Goal: Task Accomplishment & Management: Use online tool/utility

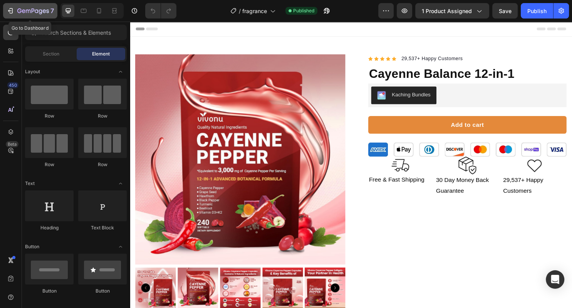
click at [10, 13] on icon "button" at bounding box center [11, 10] width 3 height 5
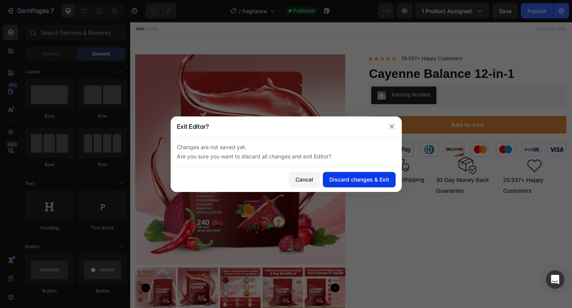
click at [341, 174] on button "Discard changes & Exit" at bounding box center [359, 179] width 73 height 15
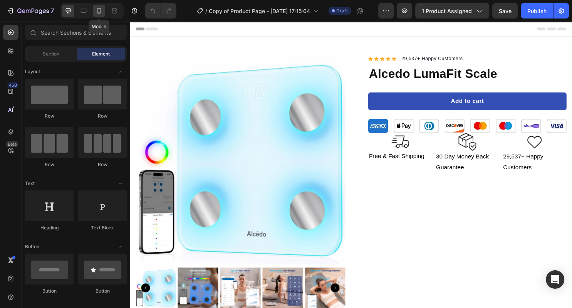
click at [104, 11] on div at bounding box center [99, 11] width 12 height 12
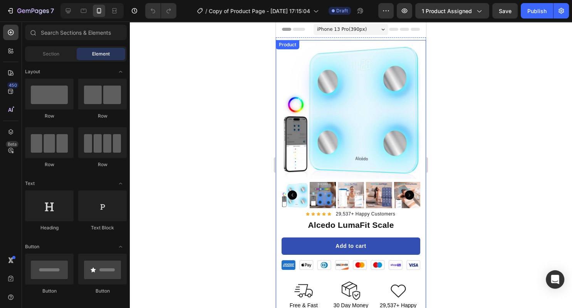
click at [278, 104] on div "Product Images Row Icon Icon Icon Icon Icon Icon List Hoz 29,537+ Happy Custome…" at bounding box center [351, 180] width 150 height 281
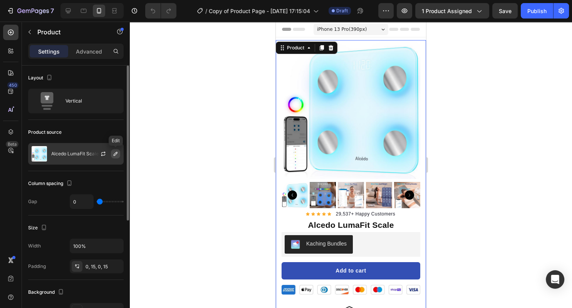
click at [114, 152] on icon "button" at bounding box center [116, 154] width 6 height 6
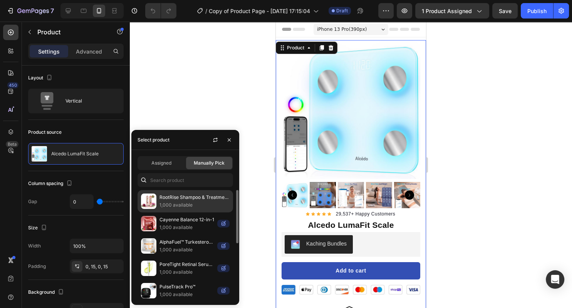
click at [191, 202] on p "1,000 available" at bounding box center [195, 205] width 70 height 8
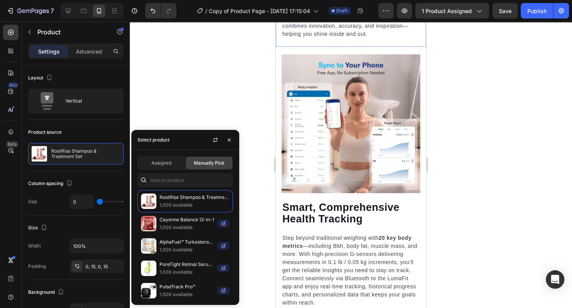
scroll to position [437, 0]
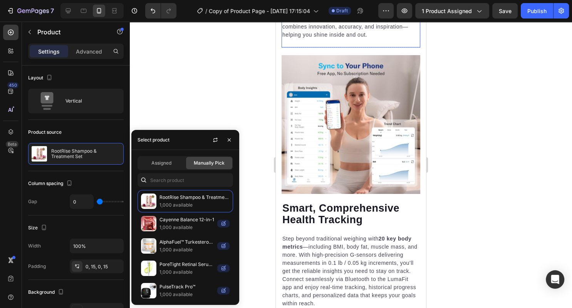
click at [357, 39] on p "The large LED backlit display ensures effortless readability, day or night, mak…" at bounding box center [350, 14] width 137 height 49
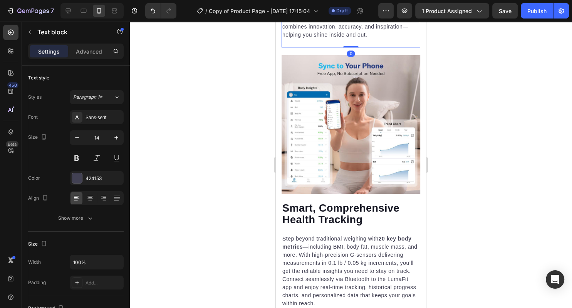
click at [377, 39] on p "The large LED backlit display ensures effortless readability, day or night, mak…" at bounding box center [350, 14] width 137 height 49
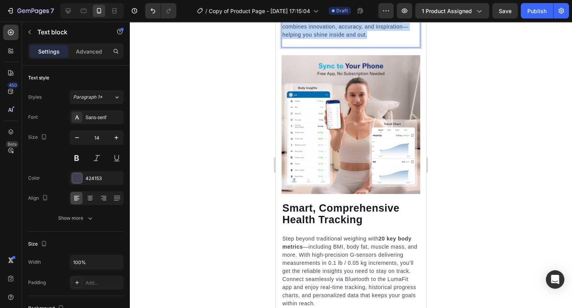
click at [377, 39] on p "The large LED backlit display ensures effortless readability, day or night, mak…" at bounding box center [350, 14] width 137 height 49
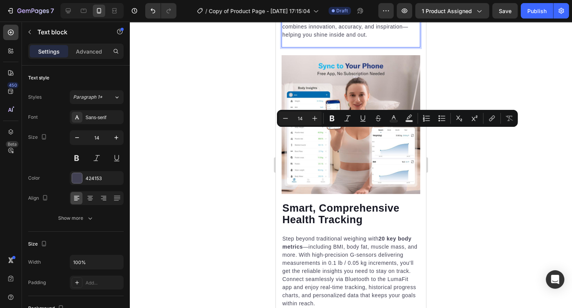
click at [377, 39] on p "The large LED backlit display ensures effortless readability, day or night, mak…" at bounding box center [350, 14] width 137 height 49
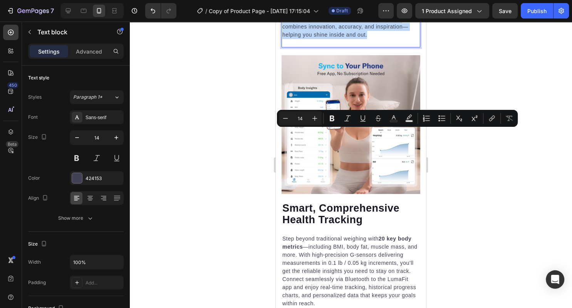
drag, startPoint x: 377, startPoint y: 175, endPoint x: 361, endPoint y: 170, distance: 16.0
click at [361, 39] on p "The large LED backlit display ensures effortless readability, day or night, mak…" at bounding box center [350, 14] width 137 height 49
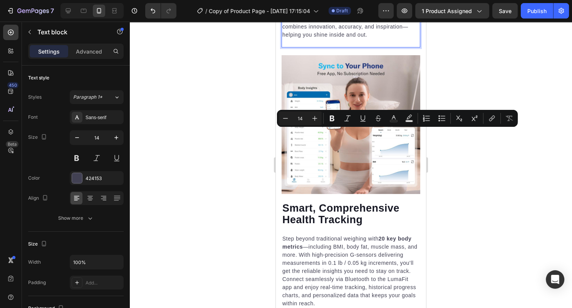
click at [370, 39] on p "The large LED backlit display ensures effortless readability, day or night, mak…" at bounding box center [350, 14] width 137 height 49
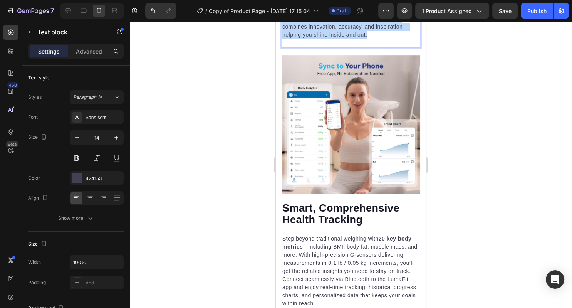
drag, startPoint x: 368, startPoint y: 171, endPoint x: 281, endPoint y: 98, distance: 113.7
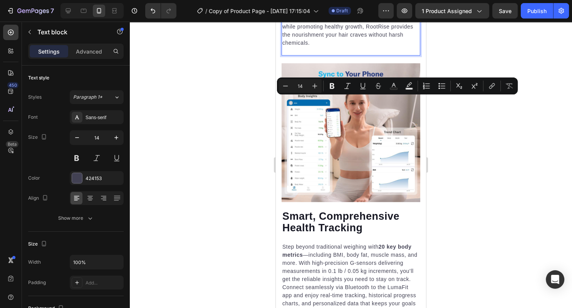
drag, startPoint x: 283, startPoint y: 100, endPoint x: 424, endPoint y: 101, distance: 140.7
click at [420, 48] on div "RootRise: Nature’s Boost for Stronger, Thicker Hair Say goodbye to thinning str…" at bounding box center [351, 2] width 139 height 91
copy p "RootRise: Nature’s Boost for Stronger, Thicker Hair"
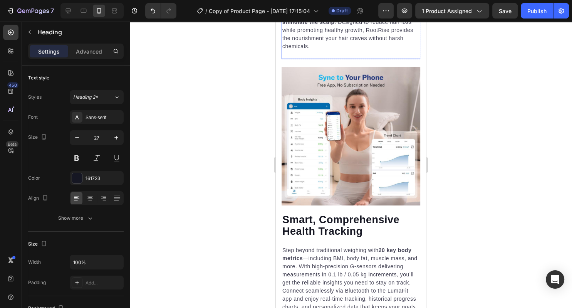
click at [388, 50] on p "Say goodbye to thinning strands and hello to confidence with RootRise Onion, [M…" at bounding box center [350, 10] width 137 height 81
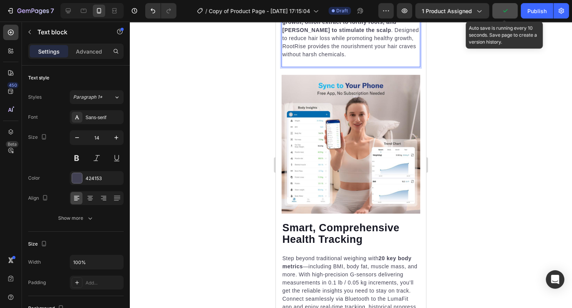
click at [507, 13] on icon "button" at bounding box center [505, 11] width 8 height 8
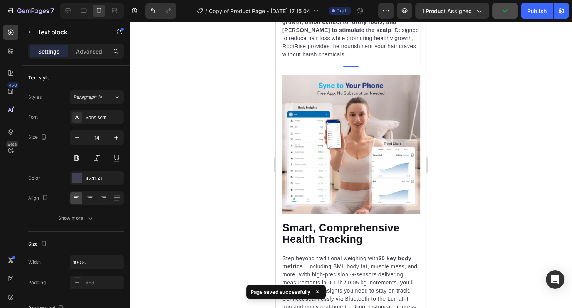
click at [442, 19] on div "7 Version history / Copy of Product Page - [DATE] 17:15:04 Draft Preview 1 prod…" at bounding box center [286, 11] width 572 height 22
click at [449, 4] on button "1 product assigned" at bounding box center [452, 10] width 74 height 15
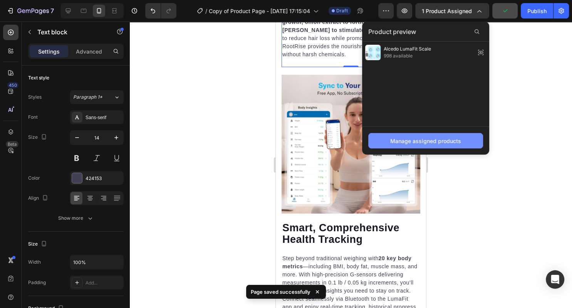
click at [403, 142] on div "Manage assigned products" at bounding box center [425, 141] width 71 height 8
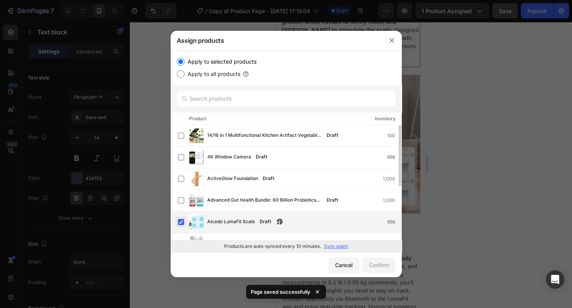
click at [178, 223] on label at bounding box center [181, 222] width 6 height 6
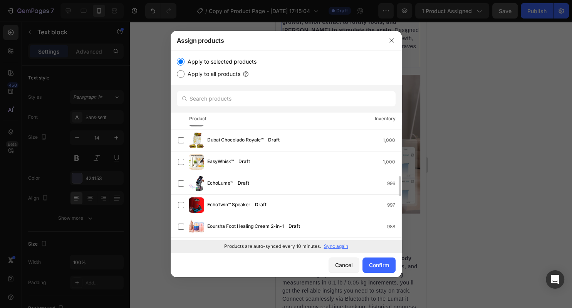
scroll to position [296, 0]
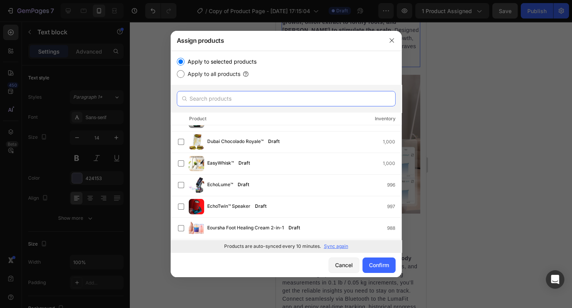
click at [261, 99] on input "text" at bounding box center [286, 98] width 219 height 15
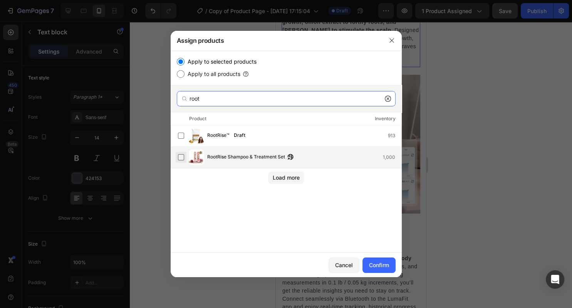
type input "root"
click at [180, 159] on label at bounding box center [181, 157] width 6 height 6
click at [378, 262] on div "Confirm" at bounding box center [379, 265] width 20 height 8
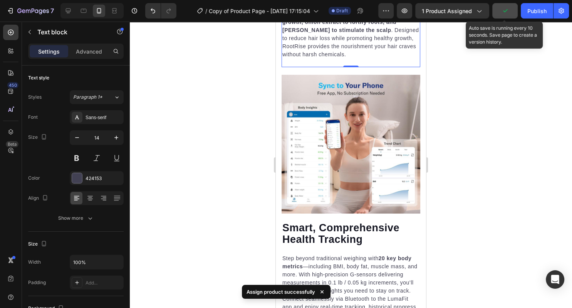
click at [503, 7] on icon "button" at bounding box center [505, 11] width 8 height 8
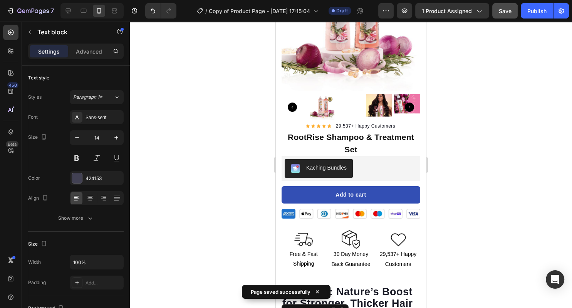
scroll to position [82, 0]
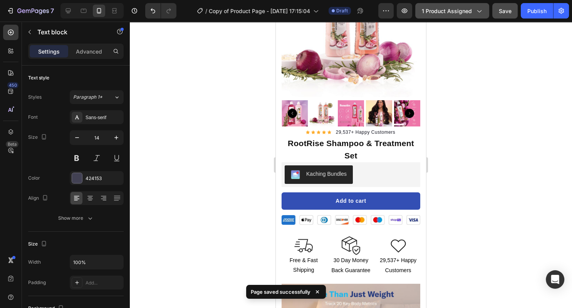
click at [459, 8] on span "1 product assigned" at bounding box center [447, 11] width 50 height 8
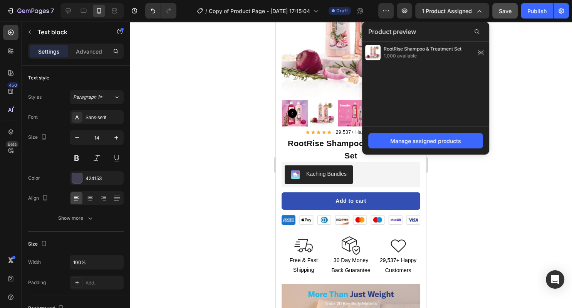
click at [548, 129] on div at bounding box center [351, 165] width 442 height 286
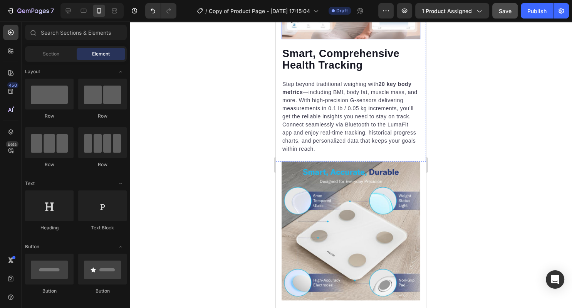
scroll to position [758, 0]
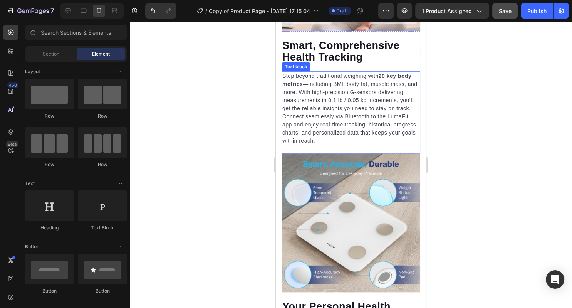
click at [350, 135] on p "Step beyond traditional weighing with 20 key body metrics —including BMI, body …" at bounding box center [350, 108] width 137 height 73
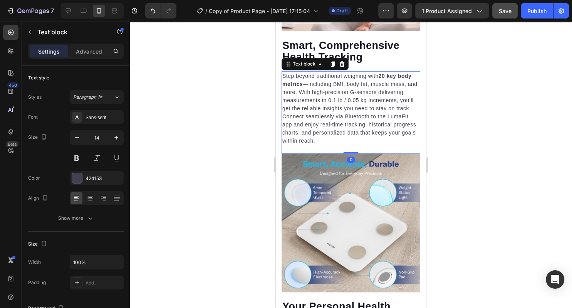
click at [351, 127] on p "Step beyond traditional weighing with 20 key body metrics —including BMI, body …" at bounding box center [350, 108] width 137 height 73
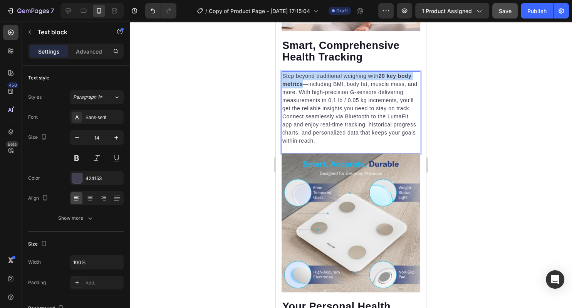
click at [351, 127] on p "Step beyond traditional weighing with 20 key body metrics —including BMI, body …" at bounding box center [350, 108] width 137 height 73
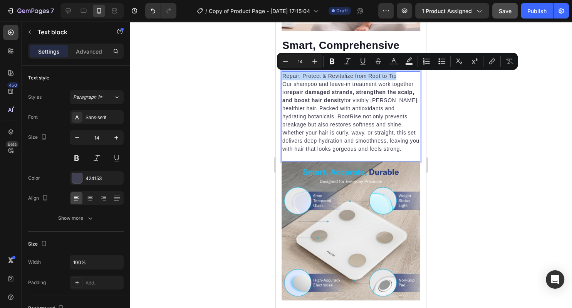
drag, startPoint x: 401, startPoint y: 76, endPoint x: 256, endPoint y: 72, distance: 145.7
click at [282, 72] on div "Repair, Protect & Revitalize from Root to Tip Our shampoo and leave-in treatmen…" at bounding box center [351, 112] width 139 height 82
copy p "Repair, Protect & Revitalize from Root to Tip"
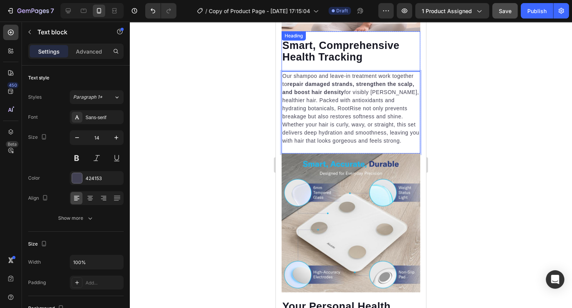
click at [318, 52] on strong "Smart, Comprehensive Health Tracking" at bounding box center [340, 51] width 117 height 23
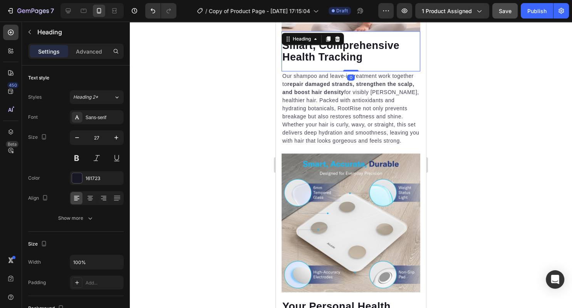
click at [318, 52] on strong "Smart, Comprehensive Health Tracking" at bounding box center [340, 51] width 117 height 23
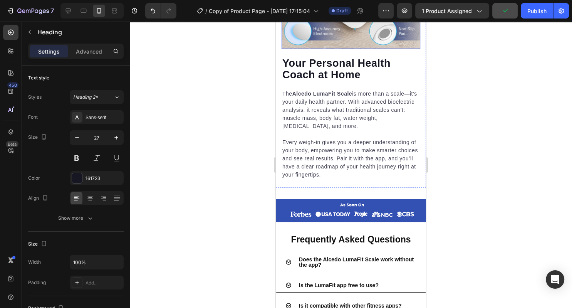
scroll to position [1002, 0]
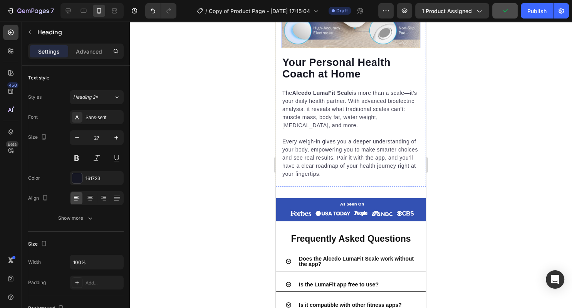
click at [325, 150] on p "Every weigh-in gives you a deeper understanding of your body, empowering you to…" at bounding box center [350, 158] width 137 height 40
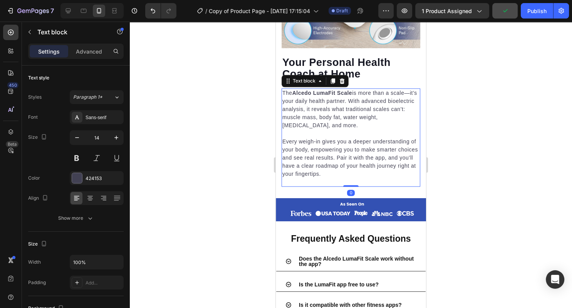
click at [325, 150] on p "Every weigh-in gives you a deeper understanding of your body, empowering you to…" at bounding box center [350, 158] width 137 height 40
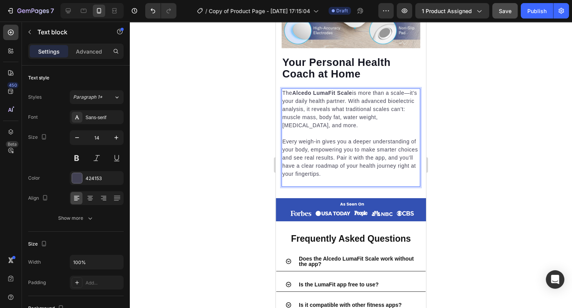
click at [325, 150] on p "Every weigh-in gives you a deeper understanding of your body, empowering you to…" at bounding box center [350, 158] width 137 height 40
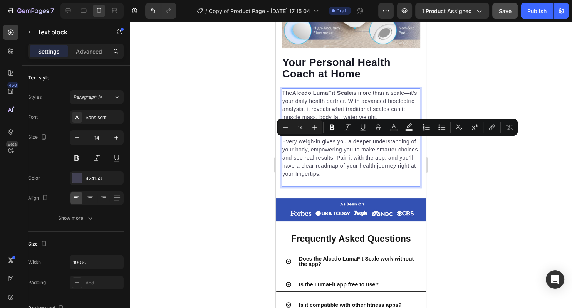
click at [326, 177] on p "Every weigh-in gives you a deeper understanding of your body, empowering you to…" at bounding box center [350, 158] width 137 height 40
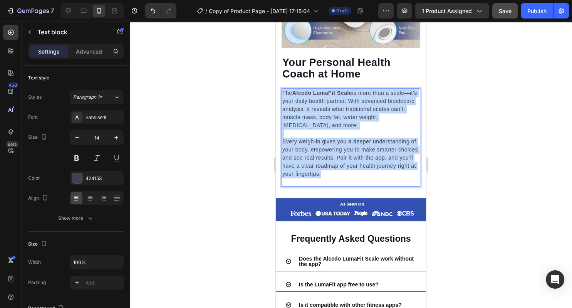
drag, startPoint x: 326, startPoint y: 172, endPoint x: 281, endPoint y: 93, distance: 91.3
click at [282, 93] on div "The Alcedo LumaFit Scale is more than a scale—it’s your daily health partner. W…" at bounding box center [351, 133] width 139 height 91
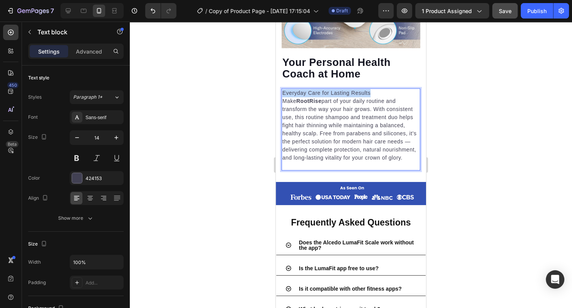
drag, startPoint x: 374, startPoint y: 92, endPoint x: 279, endPoint y: 86, distance: 95.7
click at [282, 88] on div "Everyday Care for Lasting Results Make RootRise part of your daily routine and …" at bounding box center [351, 125] width 139 height 74
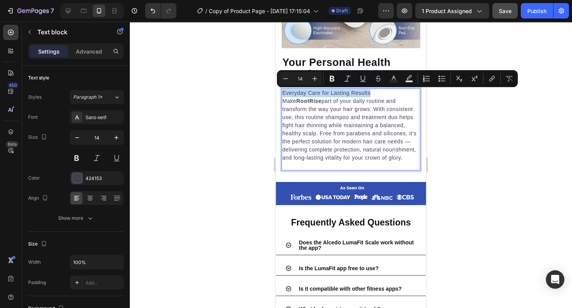
copy p "Everyday Care for Lasting Results"
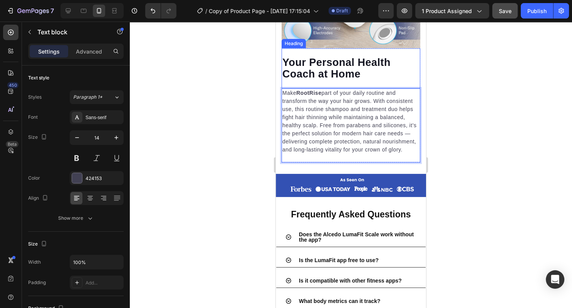
click at [313, 64] on strong "Your Personal Health Coach at Home" at bounding box center [336, 68] width 108 height 23
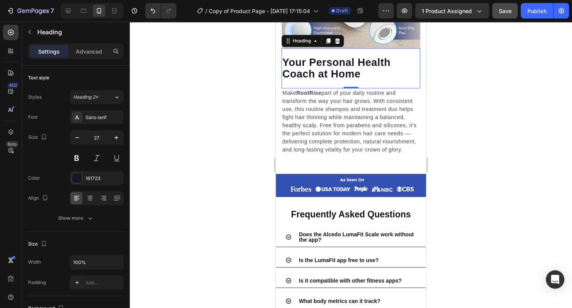
click at [313, 64] on strong "Your Personal Health Coach at Home" at bounding box center [336, 68] width 108 height 23
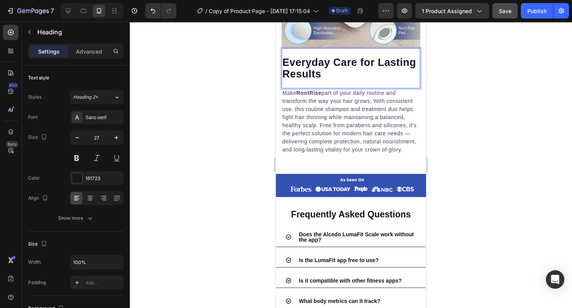
click at [462, 122] on div at bounding box center [351, 165] width 442 height 286
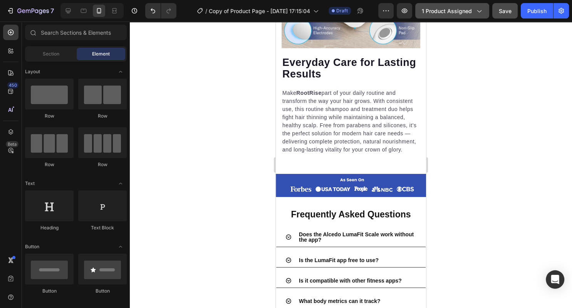
click at [466, 12] on span "1 product assigned" at bounding box center [447, 11] width 50 height 8
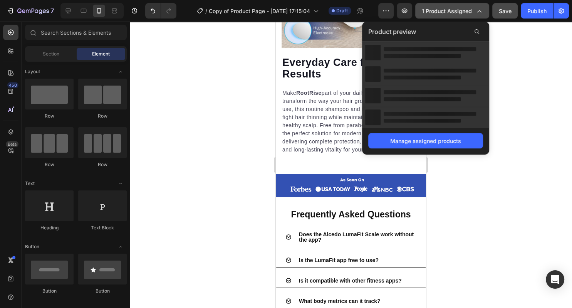
click at [466, 10] on span "1 product assigned" at bounding box center [447, 11] width 50 height 8
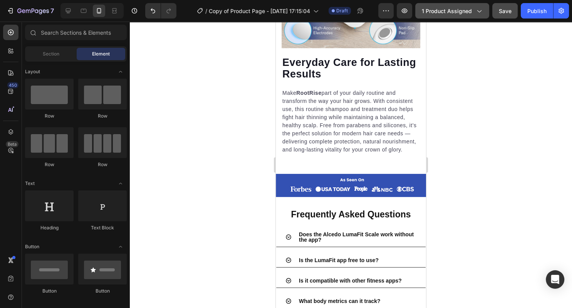
click at [466, 10] on span "1 product assigned" at bounding box center [447, 11] width 50 height 8
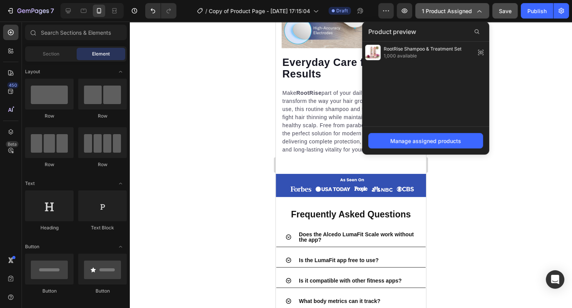
click at [466, 10] on span "1 product assigned" at bounding box center [447, 11] width 50 height 8
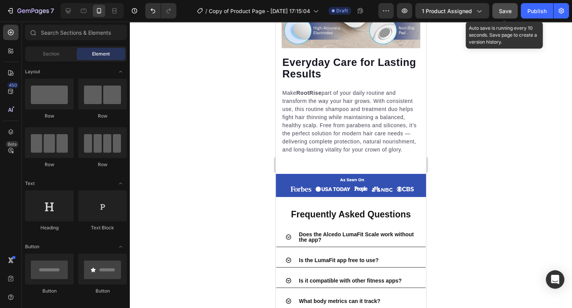
click at [511, 8] on span "Save" at bounding box center [505, 11] width 13 height 7
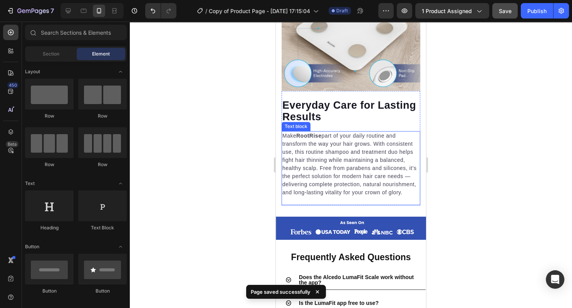
scroll to position [960, 0]
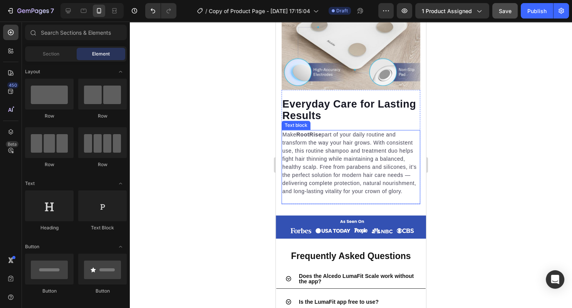
click at [354, 166] on p "Make RootRise part of your daily routine and transform the way your hair grows.…" at bounding box center [350, 163] width 137 height 65
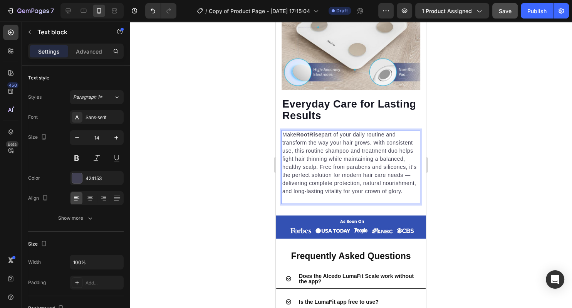
click at [320, 167] on p "Make RootRise part of your daily routine and transform the way your hair grows.…" at bounding box center [350, 163] width 137 height 65
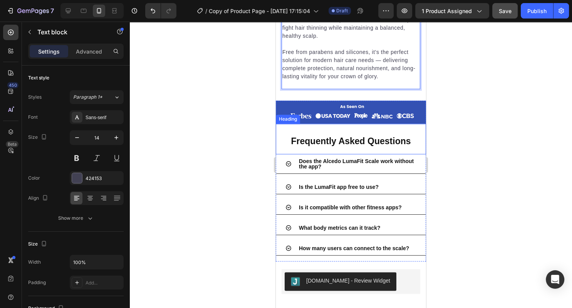
scroll to position [1093, 0]
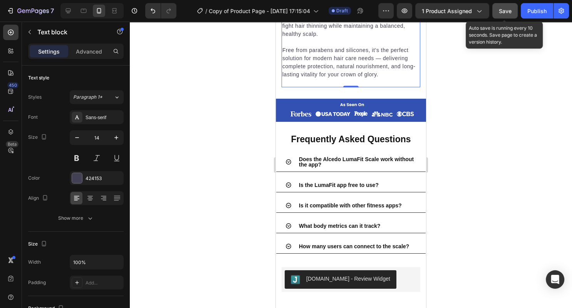
click at [507, 16] on button "Save" at bounding box center [505, 10] width 25 height 15
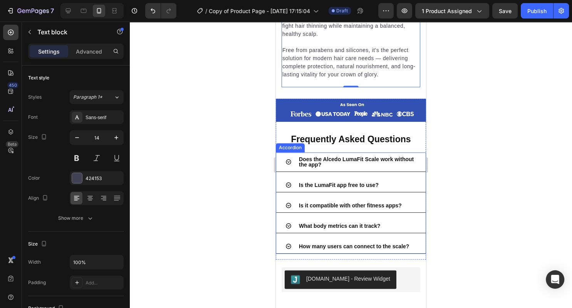
click at [408, 180] on div "Is the LumaFit app free to use?" at bounding box center [351, 185] width 150 height 14
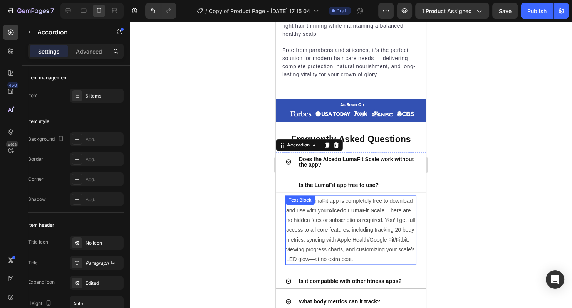
click at [382, 219] on p "Yes! The LumaFit app is completely free to download and use with your Alcedo Lu…" at bounding box center [350, 230] width 129 height 68
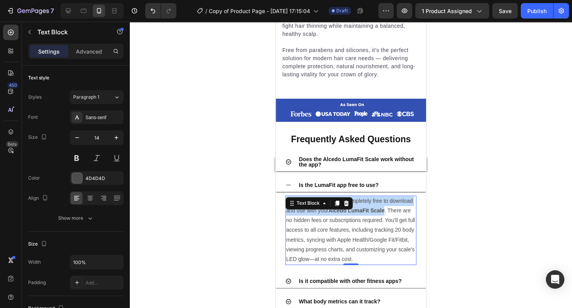
click at [382, 219] on p "Yes! The LumaFit app is completely free to download and use with your Alcedo Lu…" at bounding box center [350, 230] width 129 height 68
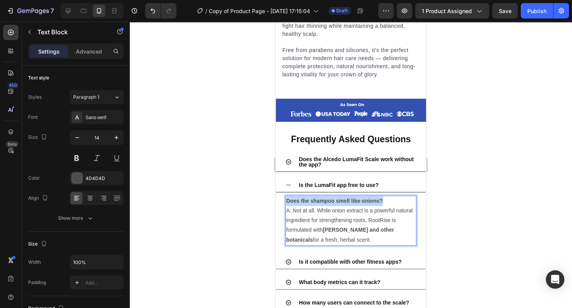
drag, startPoint x: 387, startPoint y: 203, endPoint x: 278, endPoint y: 203, distance: 109.1
click at [286, 203] on div "Does the shampoo smell like onions? A: Not at all. While onion extract is a pow…" at bounding box center [351, 220] width 131 height 50
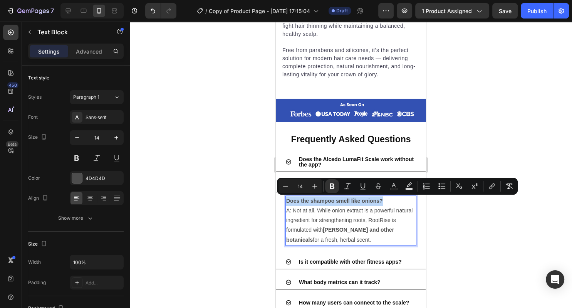
copy strong "Does the shampoo smell like onions?"
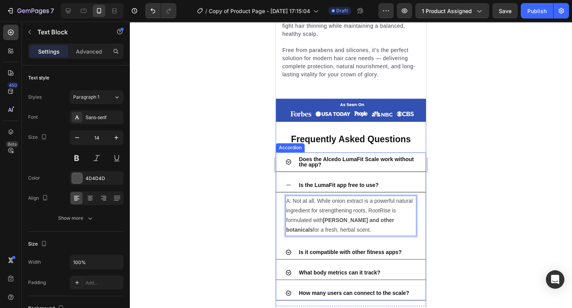
click at [315, 185] on strong "Is the LumaFit app free to use?" at bounding box center [339, 185] width 80 height 6
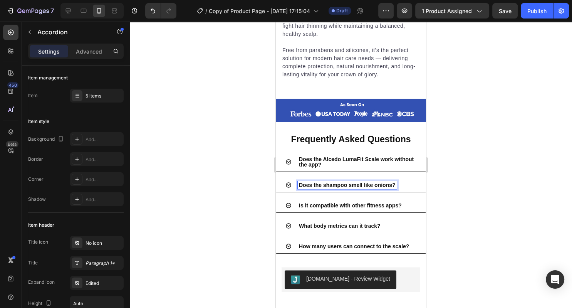
click at [412, 180] on div "Does the shampoo smell like onions?" at bounding box center [351, 185] width 150 height 14
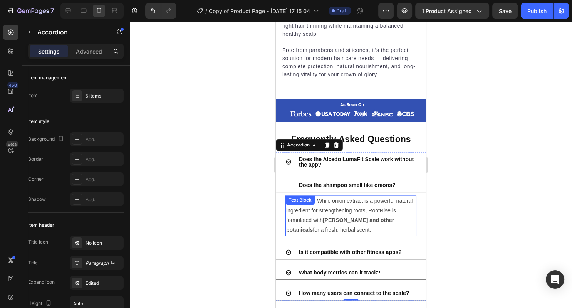
click at [337, 211] on p "A: Not at all. While onion extract is a powerful natural ingredient for strengt…" at bounding box center [350, 215] width 129 height 39
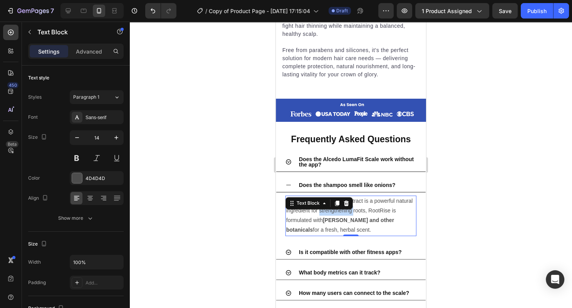
click at [337, 211] on p "A: Not at all. While onion extract is a powerful natural ingredient for strengt…" at bounding box center [350, 215] width 129 height 39
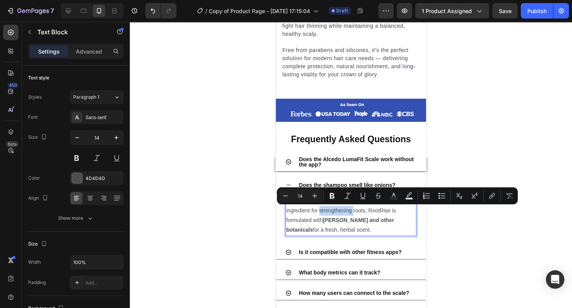
click at [337, 211] on p "A: Not at all. While onion extract is a powerful natural ingredient for strengt…" at bounding box center [350, 215] width 129 height 39
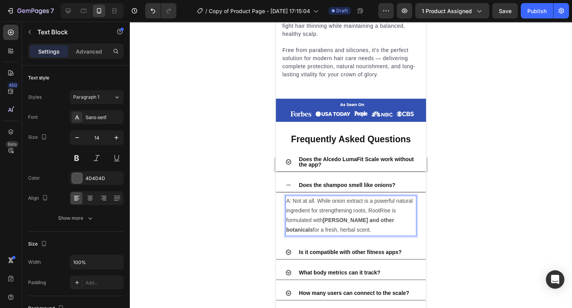
click at [293, 202] on p "A: Not at all. While onion extract is a powerful natural ingredient for strengt…" at bounding box center [350, 215] width 129 height 39
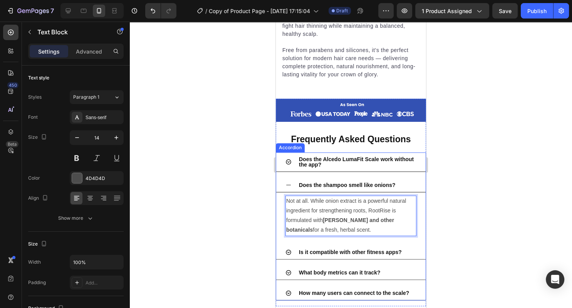
click at [415, 165] on p "Does the Alcedo LumaFit Scale work without the app?" at bounding box center [357, 161] width 116 height 11
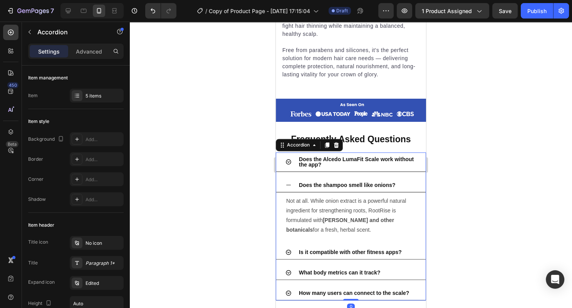
click at [420, 165] on div "Does the Alcedo LumaFit Scale work without the app?" at bounding box center [351, 162] width 150 height 20
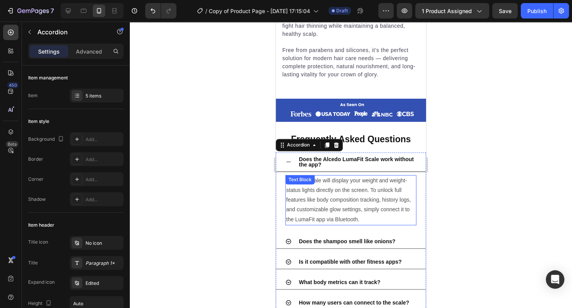
click at [361, 194] on p "Yes! The scale will display your weight and weight-status lights directly on th…" at bounding box center [350, 200] width 129 height 49
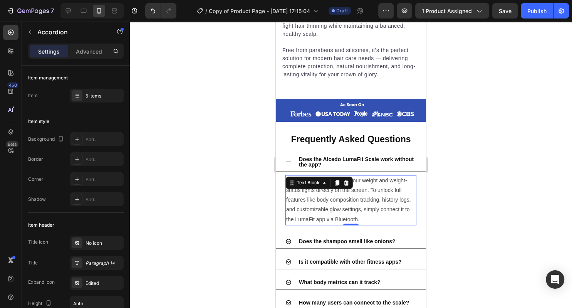
click at [361, 194] on p "Yes! The scale will display your weight and weight-status lights directly on th…" at bounding box center [350, 200] width 129 height 49
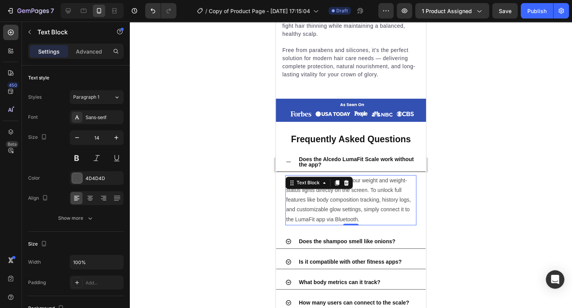
click at [361, 194] on p "Yes! The scale will display your weight and weight-status lights directly on th…" at bounding box center [350, 200] width 129 height 49
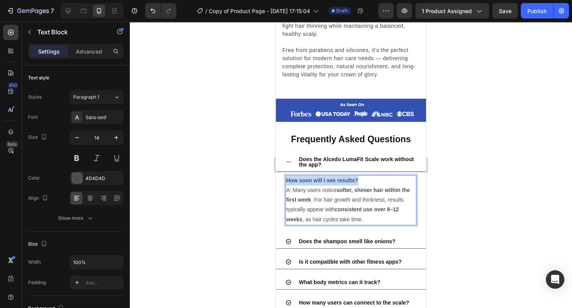
drag, startPoint x: 364, startPoint y: 181, endPoint x: 274, endPoint y: 185, distance: 89.9
click at [286, 185] on div "How soon will I see results? A: Many users notice softer, shinier hair within t…" at bounding box center [351, 200] width 131 height 50
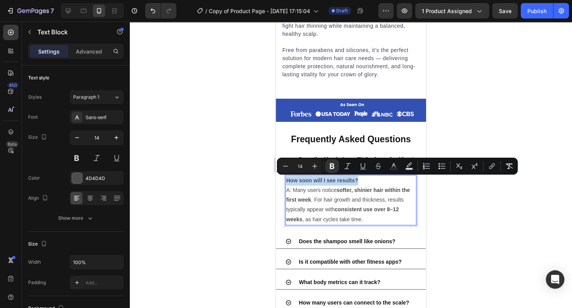
copy strong "How soon will I see results?"
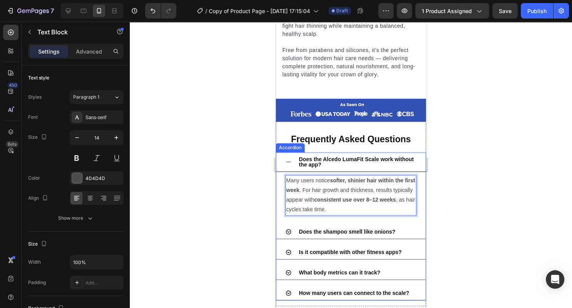
click at [328, 161] on strong "Does the Alcedo LumaFit Scale work without the app?" at bounding box center [356, 162] width 115 height 12
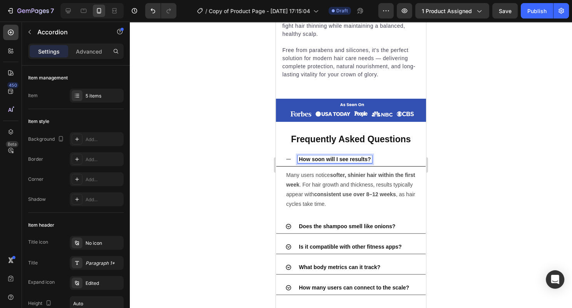
click at [489, 150] on div at bounding box center [351, 165] width 442 height 286
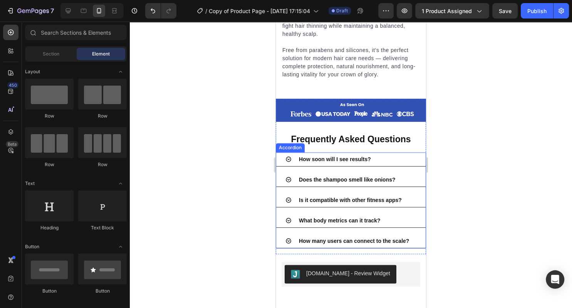
click at [416, 188] on div "How soon will I see results? Does the shampoo smell like onions? Is it compatib…" at bounding box center [351, 200] width 150 height 96
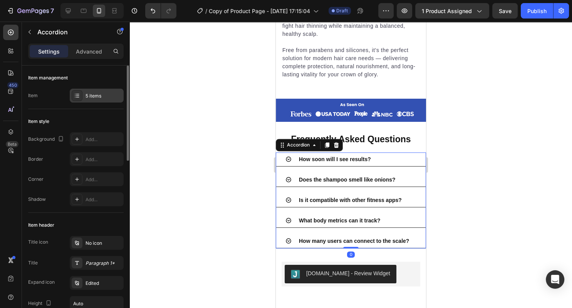
click at [101, 98] on div "5 items" at bounding box center [104, 95] width 36 height 7
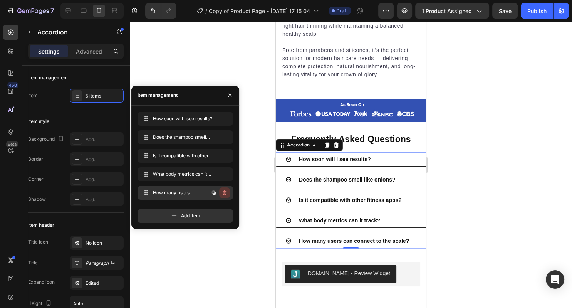
click at [225, 191] on icon "button" at bounding box center [225, 193] width 6 height 6
click at [225, 191] on div "Delete" at bounding box center [219, 192] width 14 height 7
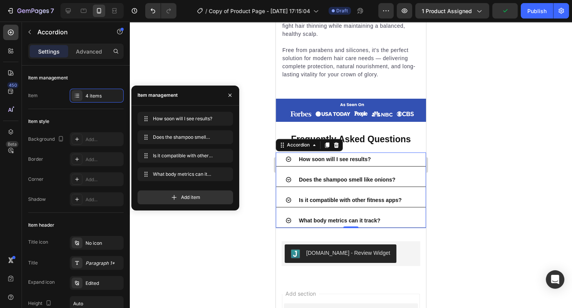
click at [414, 201] on div "Is it compatible with other fitness apps?" at bounding box center [357, 200] width 119 height 8
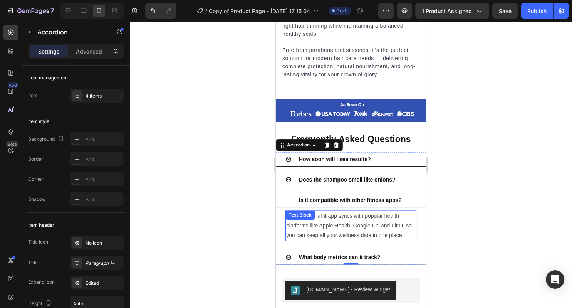
click at [380, 229] on p "Yes, the LumaFit app syncs with popular health platforms like Apple Health, Goo…" at bounding box center [350, 225] width 129 height 29
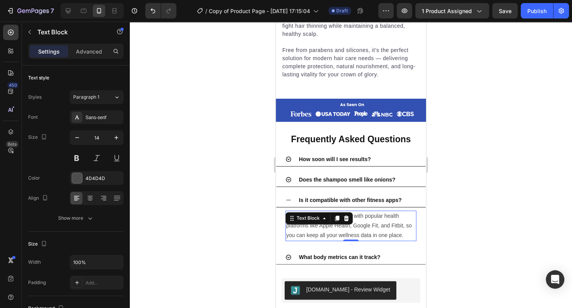
click at [380, 229] on p "Yes, the LumaFit app syncs with popular health platforms like Apple Health, Goo…" at bounding box center [350, 225] width 129 height 29
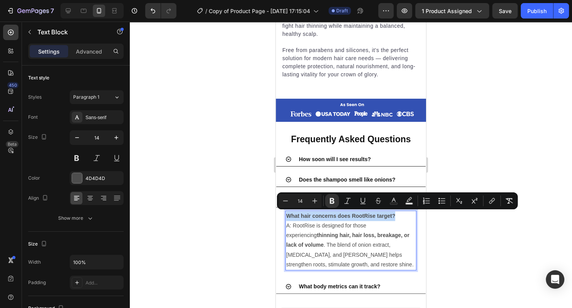
drag, startPoint x: 403, startPoint y: 215, endPoint x: 283, endPoint y: 215, distance: 119.9
click at [286, 215] on div "What hair concerns does RootRise target? A: RootRise is designed for those expe…" at bounding box center [351, 240] width 131 height 60
copy strong "What hair concerns does RootRise target?"
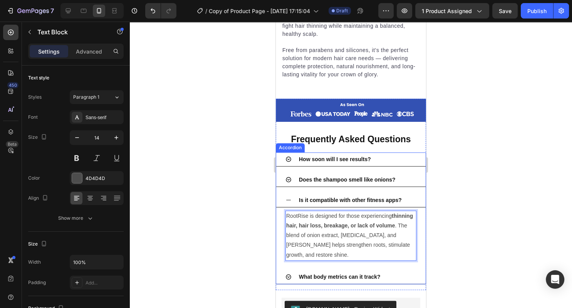
click at [416, 199] on div "Is it compatible with other fitness apps?" at bounding box center [357, 200] width 119 height 8
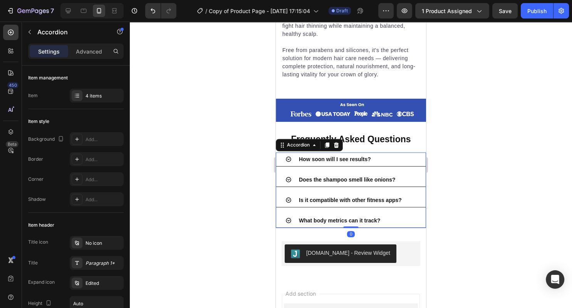
click at [382, 203] on div "Is it compatible with other fitness apps?" at bounding box center [350, 200] width 105 height 8
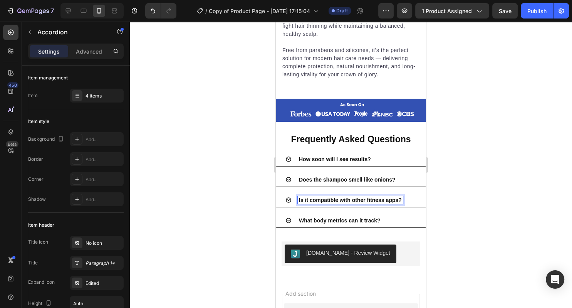
click at [382, 203] on div "Is it compatible with other fitness apps?" at bounding box center [350, 200] width 105 height 8
click at [403, 223] on div "What body metrics can it track?" at bounding box center [357, 221] width 119 height 8
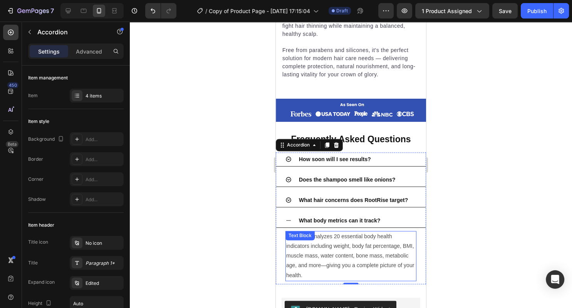
click at [378, 254] on p "The scale analyzes 20 essential body health indicators including weight, body f…" at bounding box center [350, 256] width 129 height 49
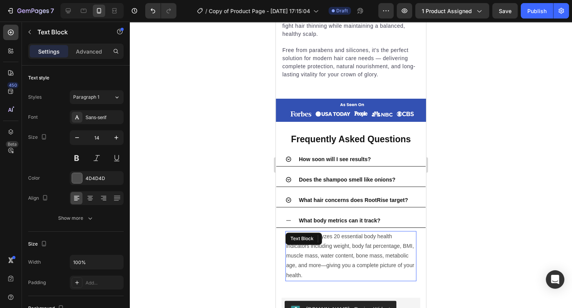
click at [378, 254] on p "The scale analyzes 20 essential body health indicators including weight, body f…" at bounding box center [350, 256] width 129 height 49
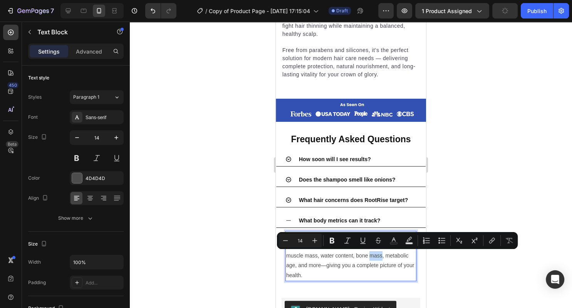
click at [378, 254] on p "The scale analyzes 20 essential body health indicators including weight, body f…" at bounding box center [350, 256] width 129 height 49
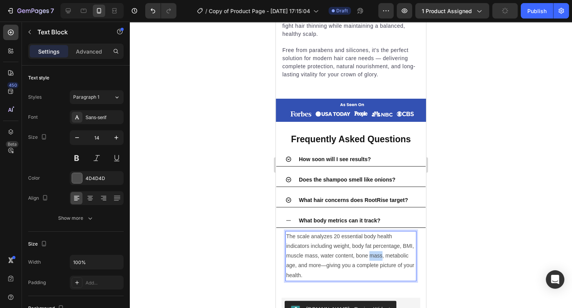
click at [378, 254] on p "The scale analyzes 20 essential body health indicators including weight, body f…" at bounding box center [350, 256] width 129 height 49
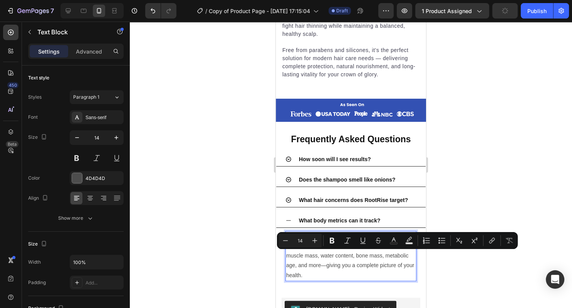
click at [378, 254] on p "The scale analyzes 20 essential body health indicators including weight, body f…" at bounding box center [350, 256] width 129 height 49
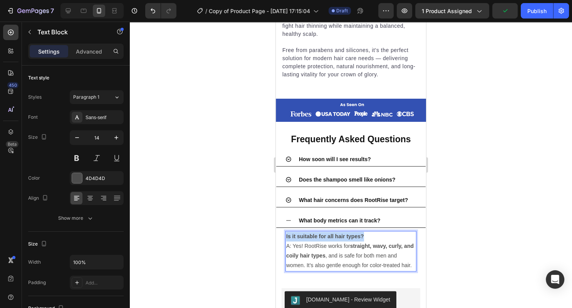
drag, startPoint x: 385, startPoint y: 237, endPoint x: 264, endPoint y: 237, distance: 121.4
click at [286, 237] on div "Is it suitable for all hair types? A: Yes! RootRise works for straight, wavy, c…" at bounding box center [351, 251] width 131 height 40
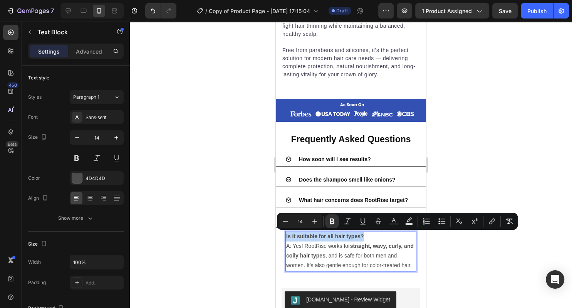
copy strong "Is it suitable for all hair types?"
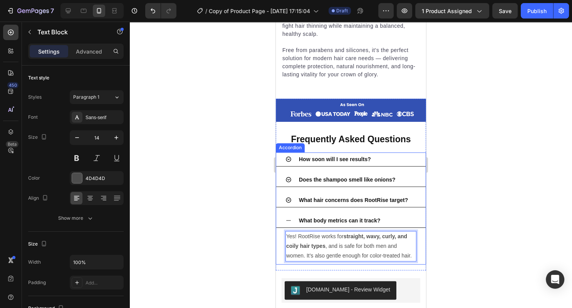
click at [327, 218] on strong "What body metrics can it track?" at bounding box center [340, 220] width 82 height 6
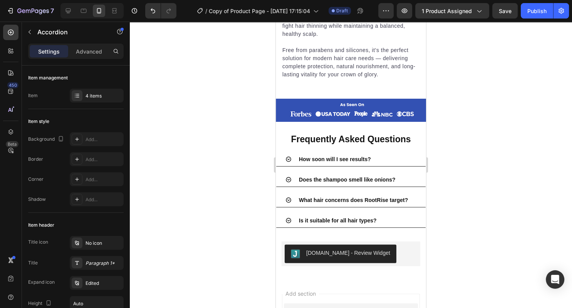
click at [412, 202] on div "What hair concerns does RootRise target?" at bounding box center [357, 200] width 119 height 8
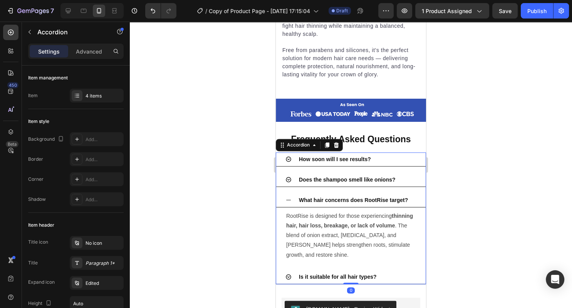
click at [413, 202] on div "What hair concerns does RootRise target?" at bounding box center [357, 200] width 119 height 8
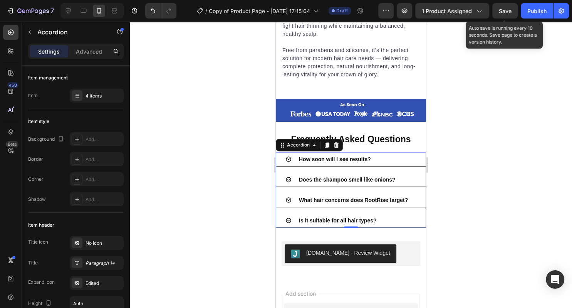
click at [505, 15] on div "Save" at bounding box center [505, 11] width 13 height 8
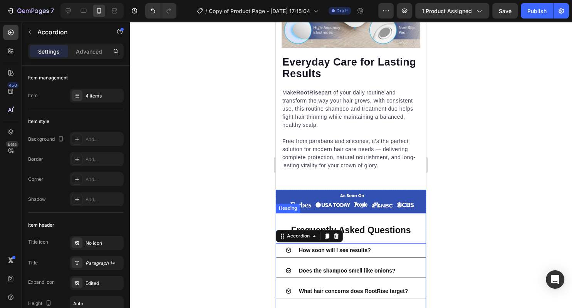
scroll to position [999, 0]
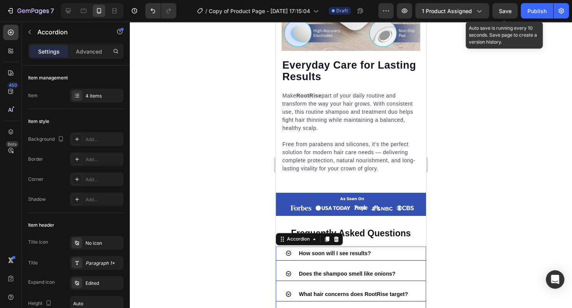
click at [506, 8] on span "Save" at bounding box center [505, 11] width 13 height 7
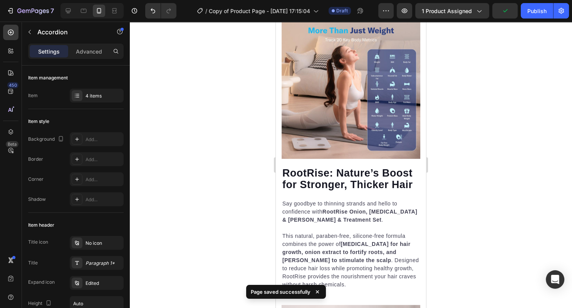
scroll to position [302, 0]
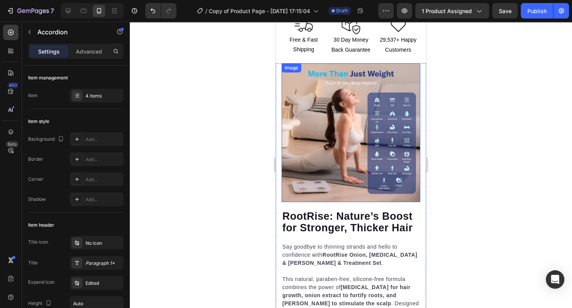
click at [370, 111] on img at bounding box center [351, 132] width 139 height 139
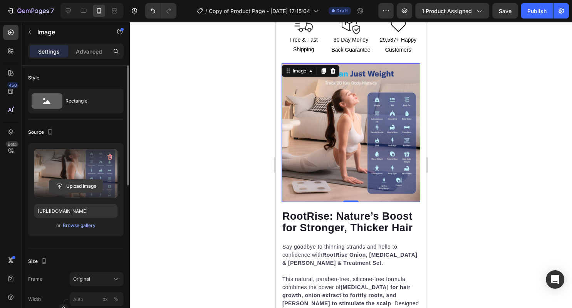
click at [80, 188] on input "file" at bounding box center [75, 186] width 53 height 13
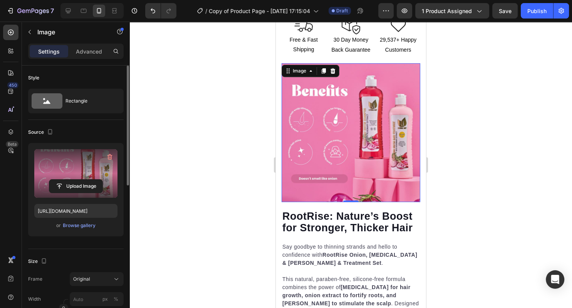
type input "[URL][DOMAIN_NAME]"
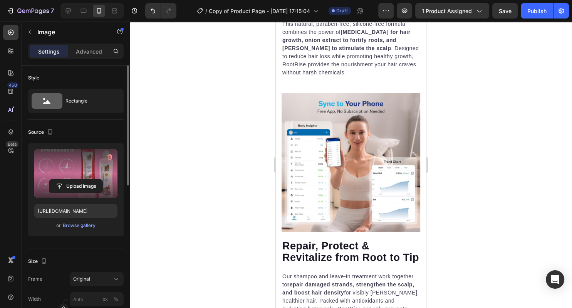
scroll to position [593, 0]
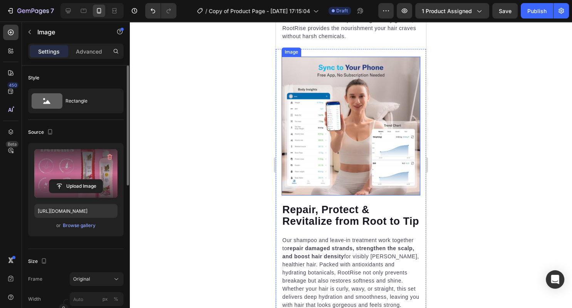
click at [348, 124] on img at bounding box center [351, 126] width 139 height 139
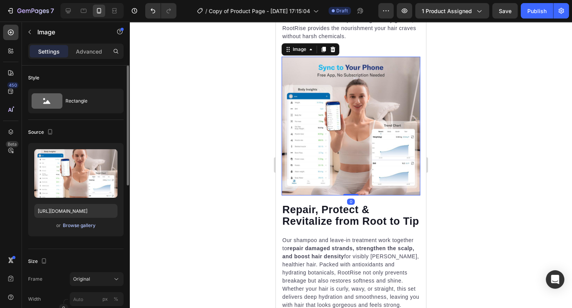
click at [86, 225] on div "Browse gallery" at bounding box center [79, 225] width 33 height 7
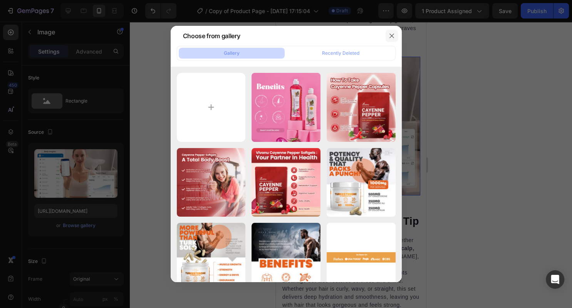
click at [390, 38] on icon "button" at bounding box center [392, 36] width 6 height 6
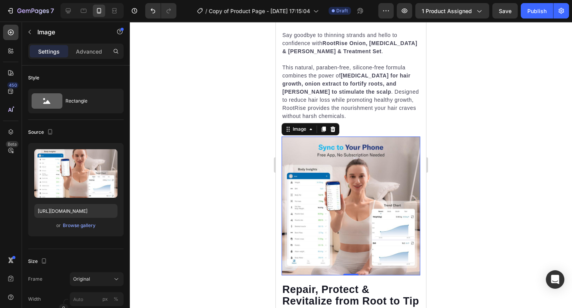
scroll to position [514, 0]
click at [90, 224] on div "Browse gallery" at bounding box center [79, 225] width 33 height 7
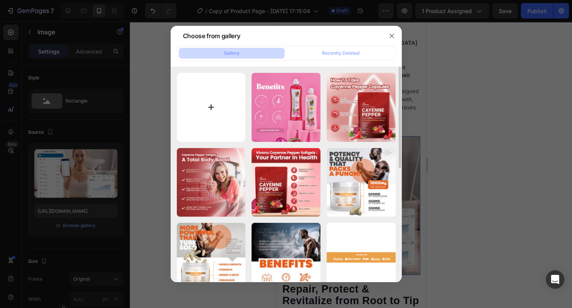
click at [206, 119] on input "file" at bounding box center [211, 107] width 69 height 69
type input "C:\fakepath\71ugq38JKUL._SL1500_.jpg"
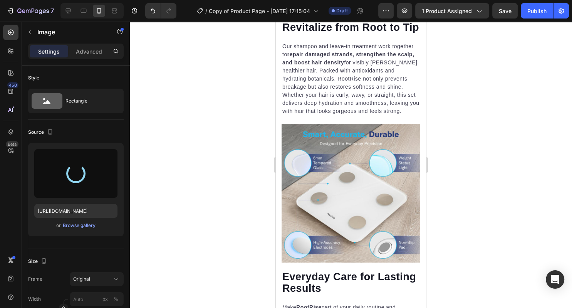
scroll to position [793, 0]
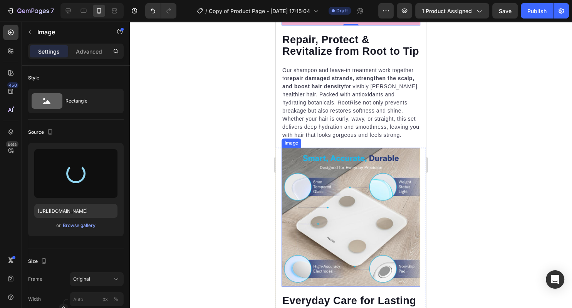
type input "[URL][DOMAIN_NAME]"
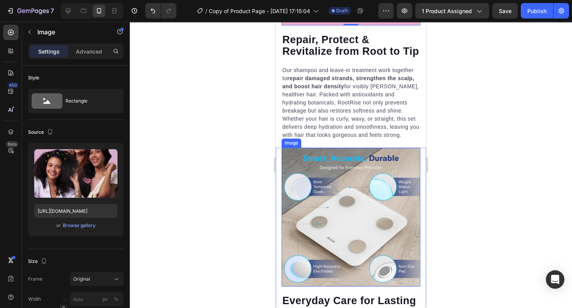
scroll to position [824, 0]
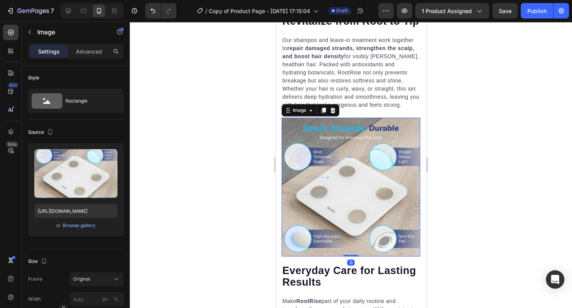
click at [358, 186] on img at bounding box center [351, 187] width 139 height 139
click at [83, 227] on div "Browse gallery" at bounding box center [79, 225] width 33 height 7
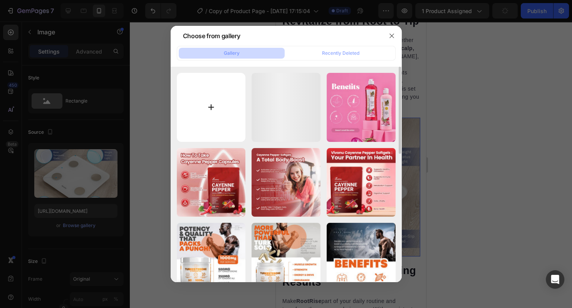
click at [224, 113] on input "file" at bounding box center [211, 107] width 69 height 69
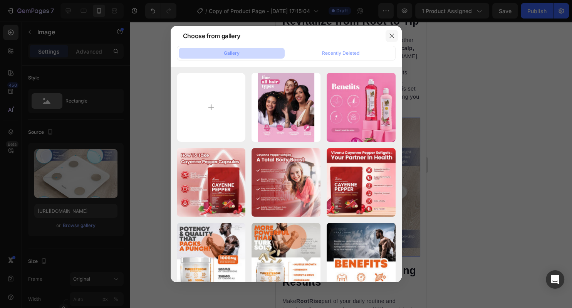
click at [397, 37] on button "button" at bounding box center [392, 36] width 12 height 12
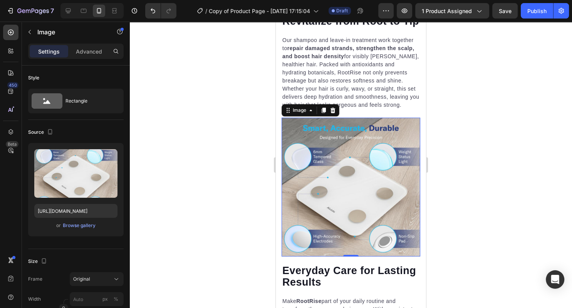
click at [369, 210] on img at bounding box center [351, 187] width 139 height 139
click at [87, 220] on div "Upload Image [URL][DOMAIN_NAME] or Browse gallery" at bounding box center [76, 189] width 96 height 93
click at [87, 223] on div "Browse gallery" at bounding box center [79, 225] width 33 height 7
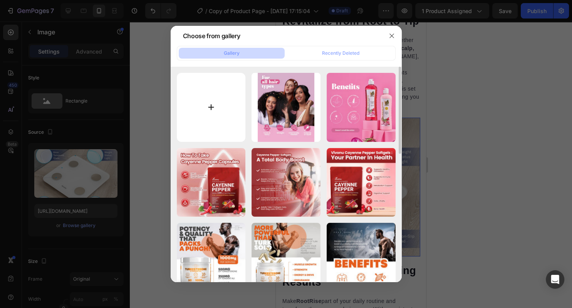
click at [217, 123] on input "file" at bounding box center [211, 107] width 69 height 69
type input "C:\fakepath\d6348aecd9d842cb83969af07e837c19~tplv-omjb5zjo8w-resize-jpeg_800_80…"
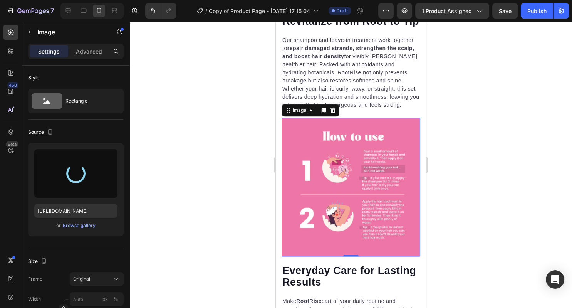
type input "[URL][DOMAIN_NAME]"
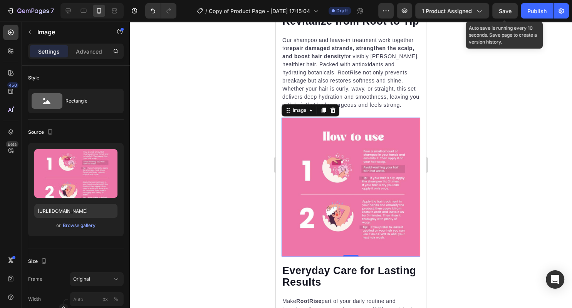
click at [503, 11] on span "Save" at bounding box center [505, 11] width 13 height 7
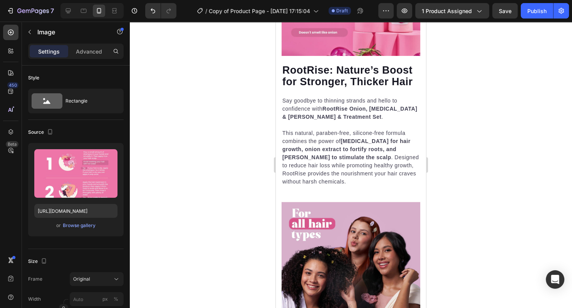
scroll to position [0, 0]
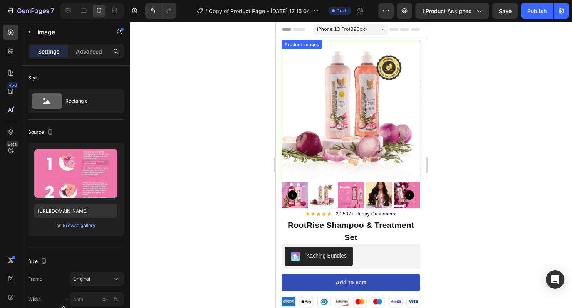
click at [303, 197] on img at bounding box center [295, 195] width 26 height 26
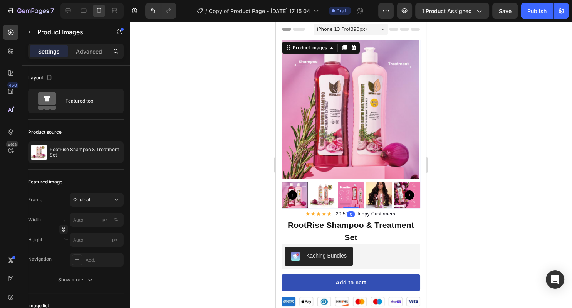
click at [315, 193] on img at bounding box center [323, 195] width 26 height 26
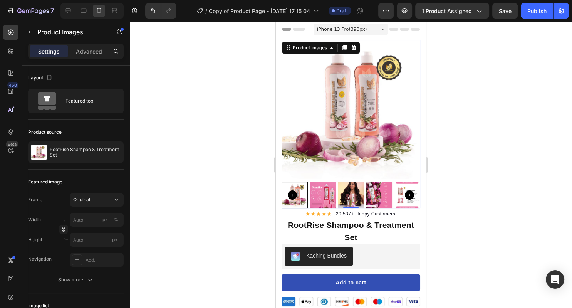
click at [315, 193] on img at bounding box center [323, 195] width 26 height 26
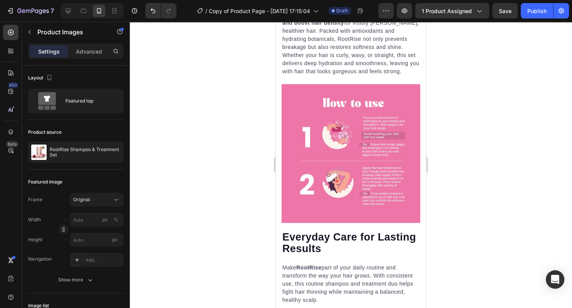
scroll to position [857, 0]
click at [67, 10] on icon at bounding box center [68, 11] width 8 height 8
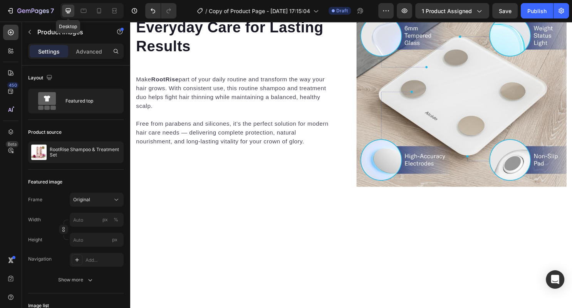
scroll to position [698, 0]
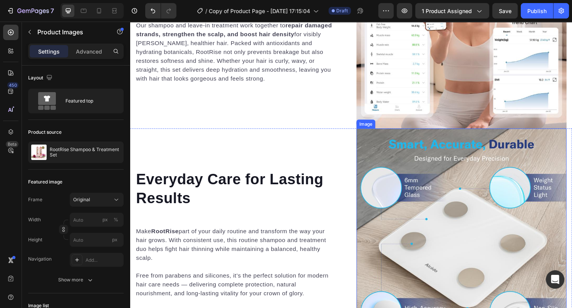
click at [424, 194] on img at bounding box center [477, 243] width 220 height 220
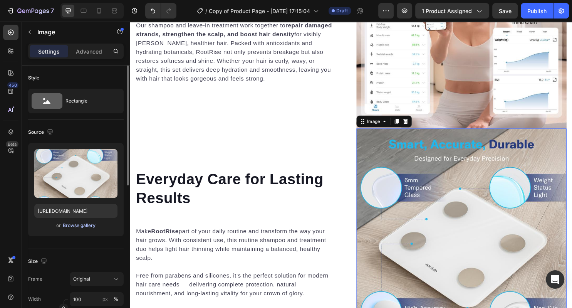
click at [79, 222] on div "Browse gallery" at bounding box center [79, 225] width 33 height 7
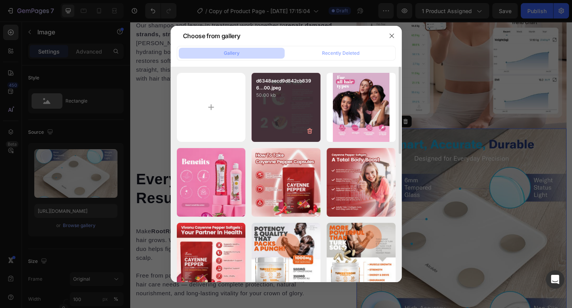
click at [277, 124] on div "d6348aecd9d842cb8396...00.jpeg 50.00 kb" at bounding box center [286, 107] width 69 height 69
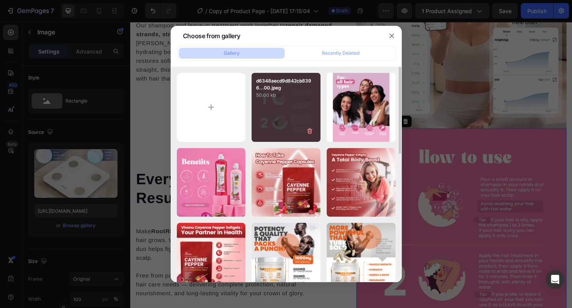
type input "[URL][DOMAIN_NAME]"
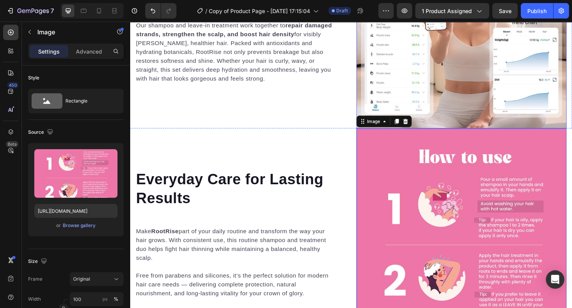
click at [484, 74] on img at bounding box center [477, 24] width 220 height 220
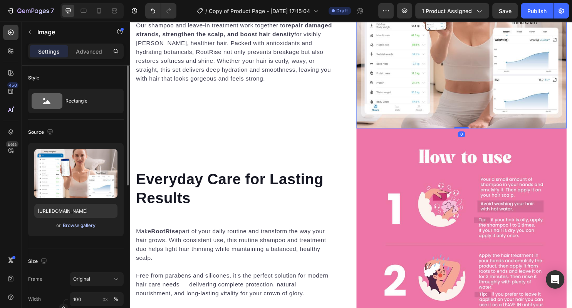
click at [92, 228] on div "Browse gallery" at bounding box center [79, 225] width 33 height 7
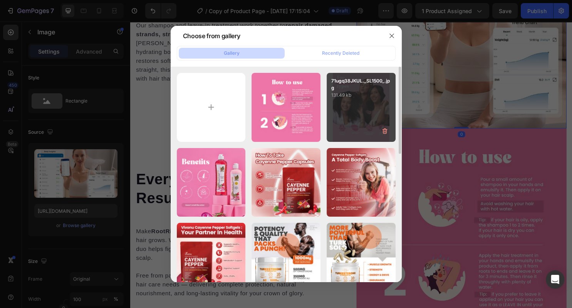
click at [364, 108] on div "71ugq38JKUL._SL1500_.jpg 131.49 kb" at bounding box center [361, 107] width 69 height 69
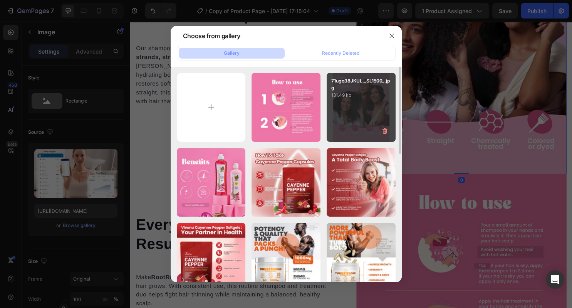
type input "[URL][DOMAIN_NAME]"
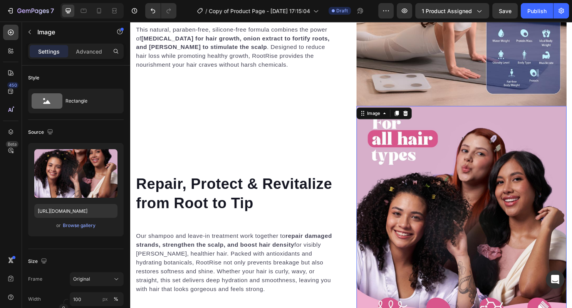
scroll to position [498, 0]
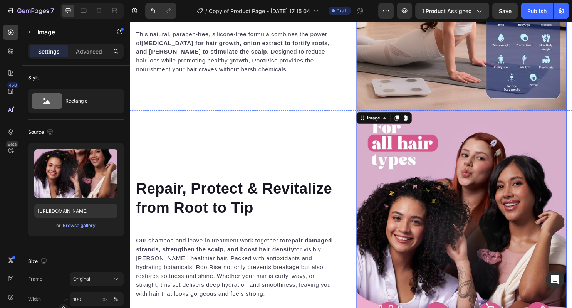
click at [485, 89] on img at bounding box center [477, 5] width 220 height 220
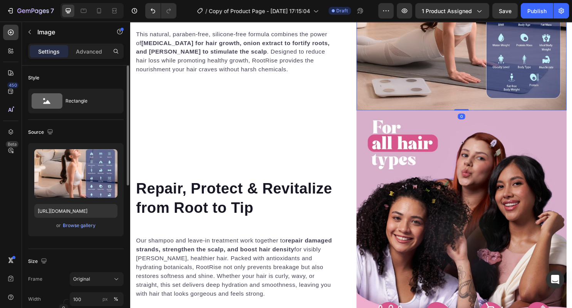
click at [80, 232] on div "Upload Image [URL][DOMAIN_NAME] or Browse gallery" at bounding box center [76, 189] width 96 height 93
click at [79, 229] on div "or Browse gallery" at bounding box center [75, 225] width 83 height 9
click at [76, 226] on div "Browse gallery" at bounding box center [79, 225] width 33 height 7
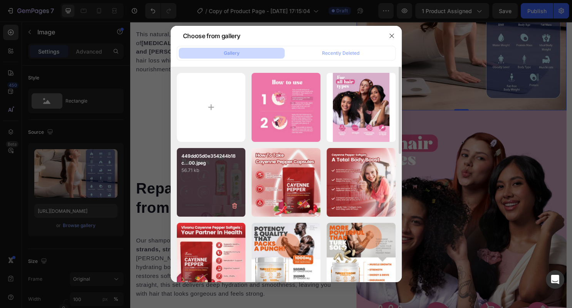
click at [218, 178] on div "449dd05d0e354244b18c...00.jpeg 56.71 kb" at bounding box center [211, 182] width 69 height 69
type input "[URL][DOMAIN_NAME]"
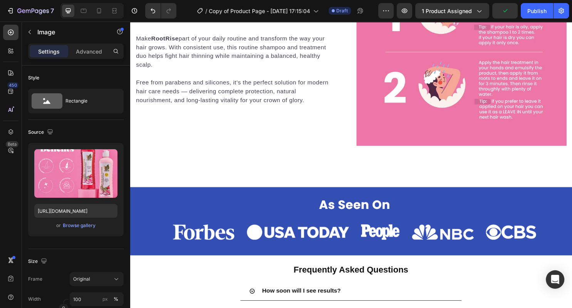
scroll to position [953, 0]
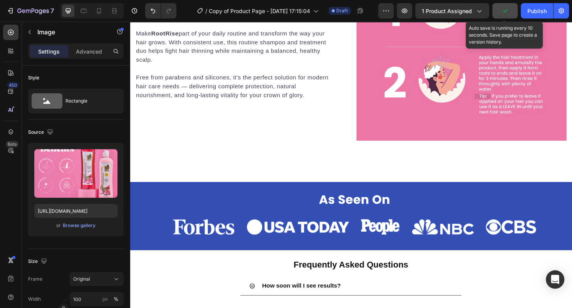
click at [511, 8] on button "button" at bounding box center [505, 10] width 25 height 15
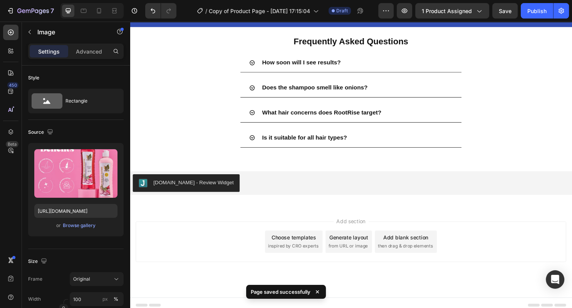
scroll to position [1186, 0]
drag, startPoint x: 530, startPoint y: 13, endPoint x: 375, endPoint y: 23, distance: 154.8
click at [530, 13] on div "Publish" at bounding box center [537, 11] width 19 height 8
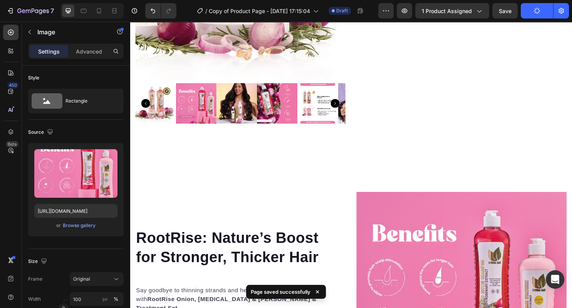
scroll to position [0, 0]
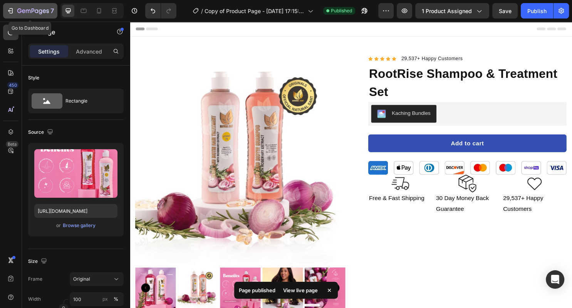
click at [11, 10] on icon "button" at bounding box center [11, 11] width 8 height 8
